Goal: Information Seeking & Learning: Find specific fact

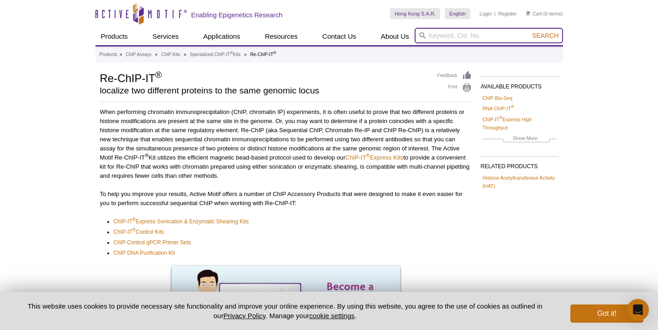
click at [446, 37] on input "search" at bounding box center [488, 36] width 148 height 16
type input "53016"
click at [529, 31] on button "Search" at bounding box center [545, 35] width 32 height 8
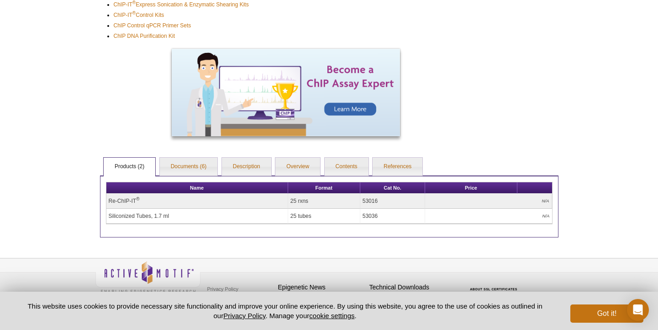
scroll to position [225, 0]
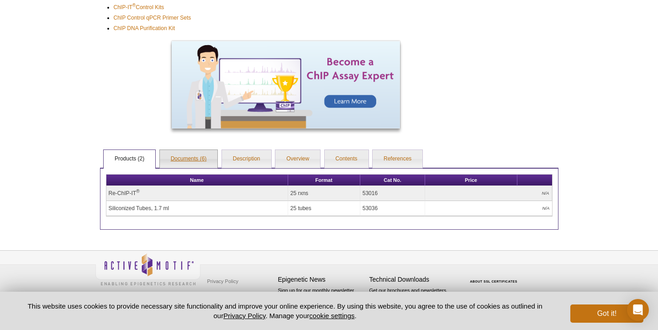
click at [195, 161] on link "Documents (6)" at bounding box center [189, 159] width 58 height 18
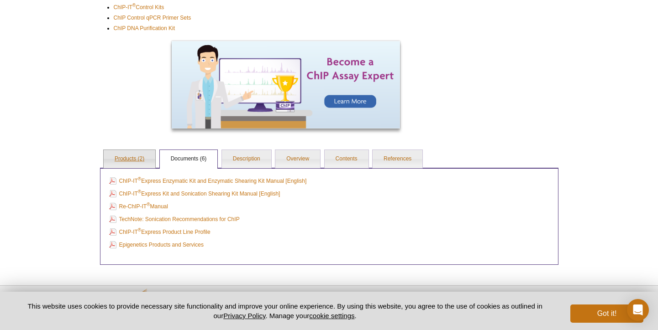
click at [141, 161] on link "Products (2)" at bounding box center [130, 159] width 52 height 18
